Goal: Contribute content: Add original content to the website for others to see

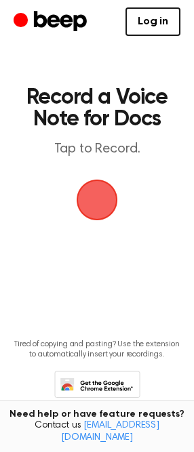
click at [91, 198] on span "button" at bounding box center [97, 200] width 73 height 73
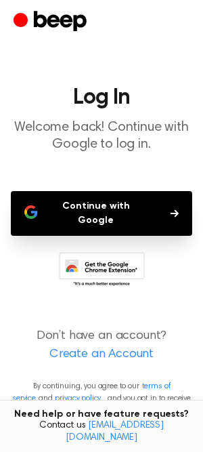
click at [62, 214] on button "Continue with Google" at bounding box center [102, 213] width 182 height 45
click at [75, 196] on button "Continue with Google" at bounding box center [102, 213] width 182 height 45
click at [58, 211] on button "Continue with Google" at bounding box center [102, 213] width 182 height 45
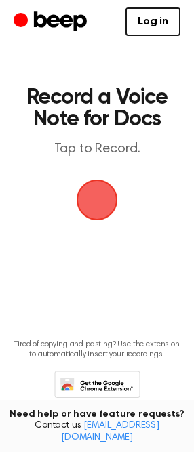
click at [102, 203] on span "button" at bounding box center [97, 200] width 66 height 66
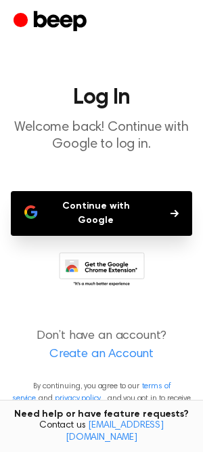
click at [102, 203] on button "Continue with Google" at bounding box center [102, 213] width 182 height 45
click at [108, 203] on button "Continue with Google" at bounding box center [102, 213] width 182 height 45
click at [54, 209] on button "Continue with Google" at bounding box center [102, 213] width 182 height 45
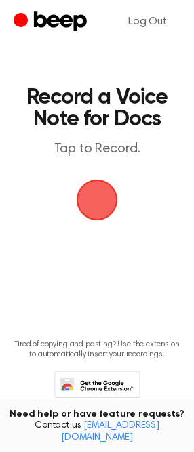
click at [96, 207] on span "button" at bounding box center [97, 200] width 76 height 76
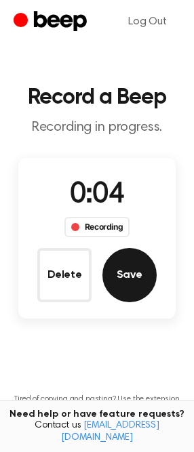
click at [132, 270] on button "Save" at bounding box center [129, 275] width 54 height 54
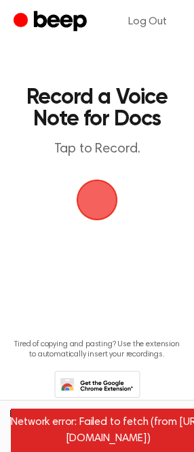
click at [81, 195] on span "button" at bounding box center [97, 200] width 76 height 76
